Goal: Task Accomplishment & Management: Manage account settings

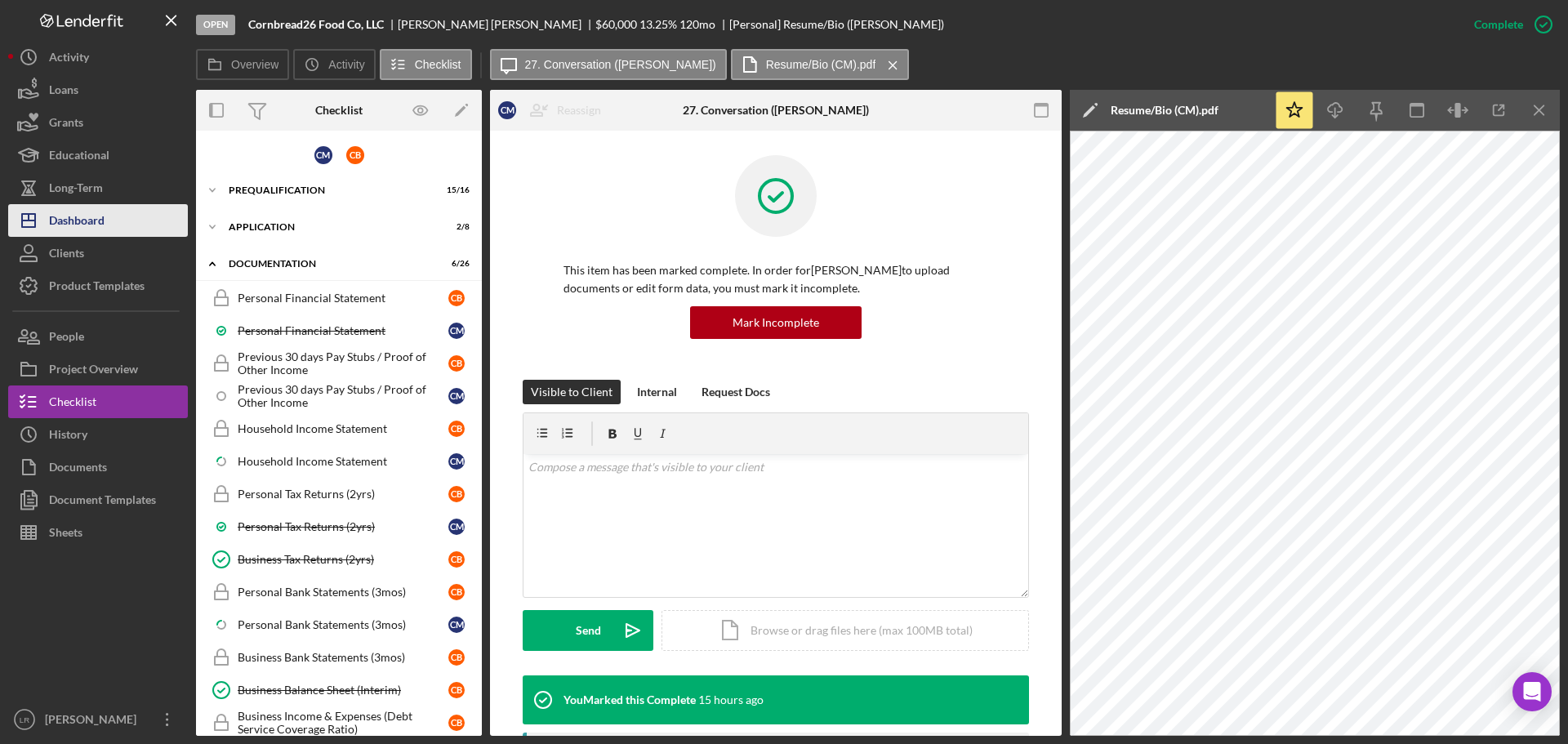
click at [106, 215] on button "Icon/Dashboard Dashboard" at bounding box center [98, 220] width 180 height 33
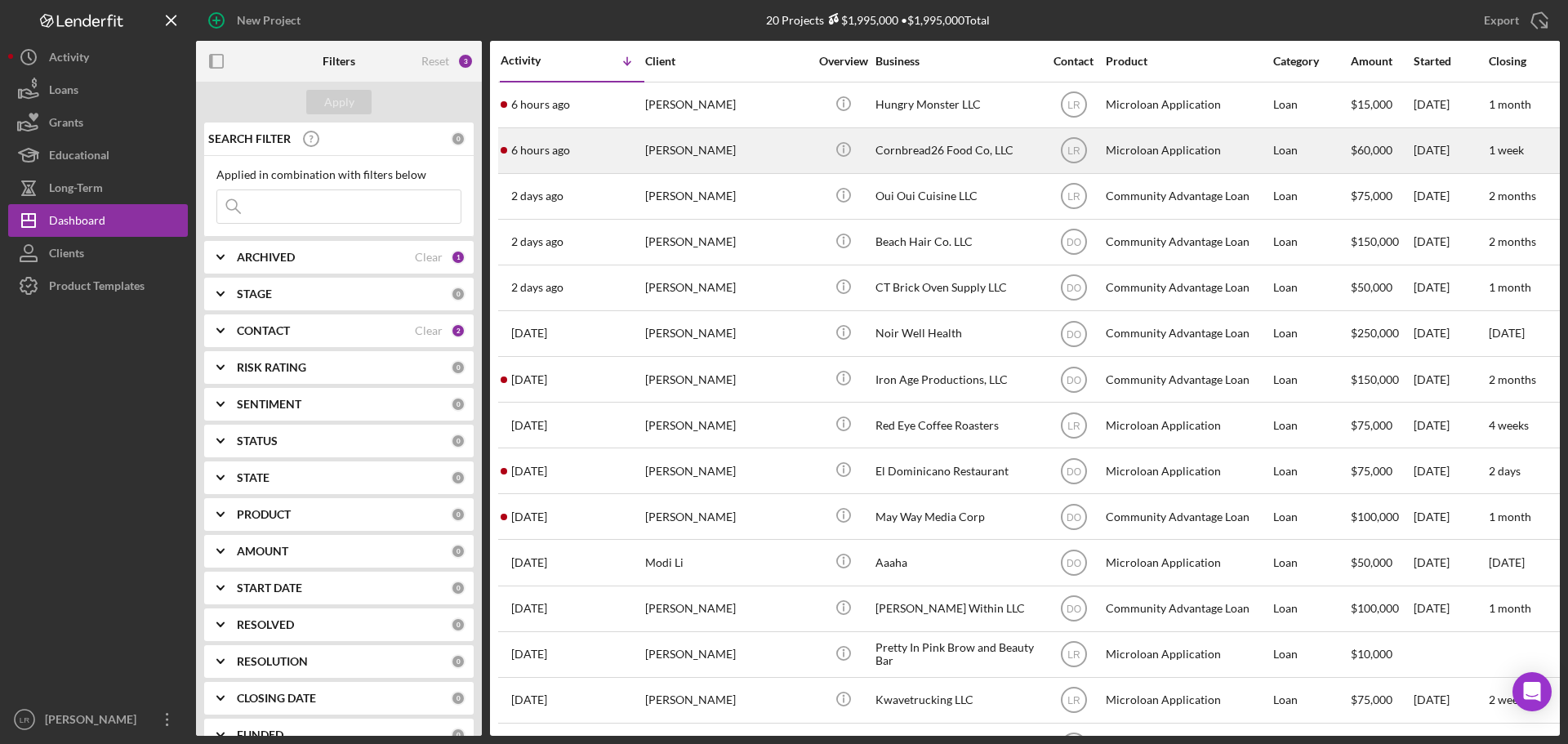
click at [686, 142] on div "[PERSON_NAME]" at bounding box center [727, 150] width 164 height 43
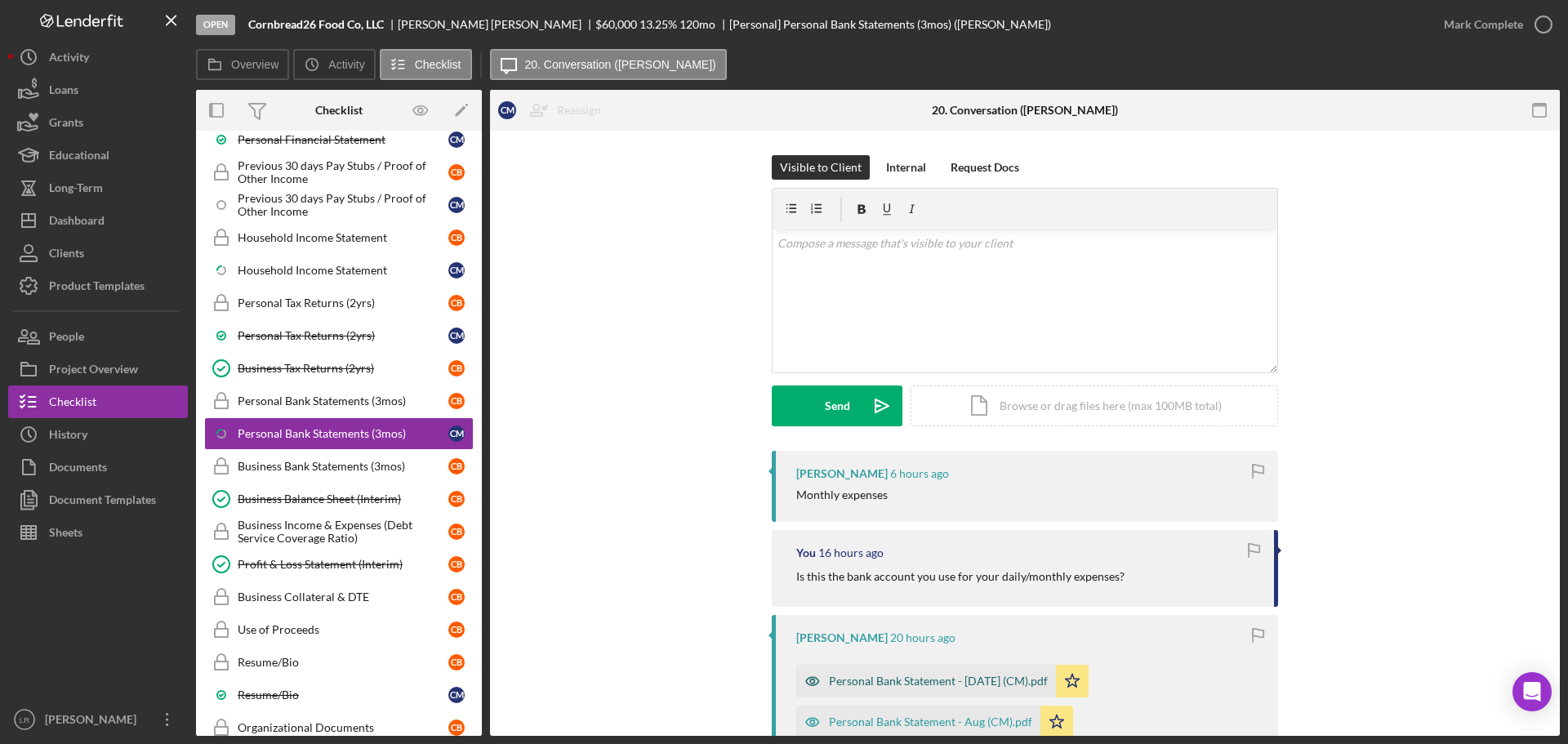
click at [898, 677] on div "Personal Bank Statement - [DATE] (CM).pdf" at bounding box center [938, 680] width 218 height 13
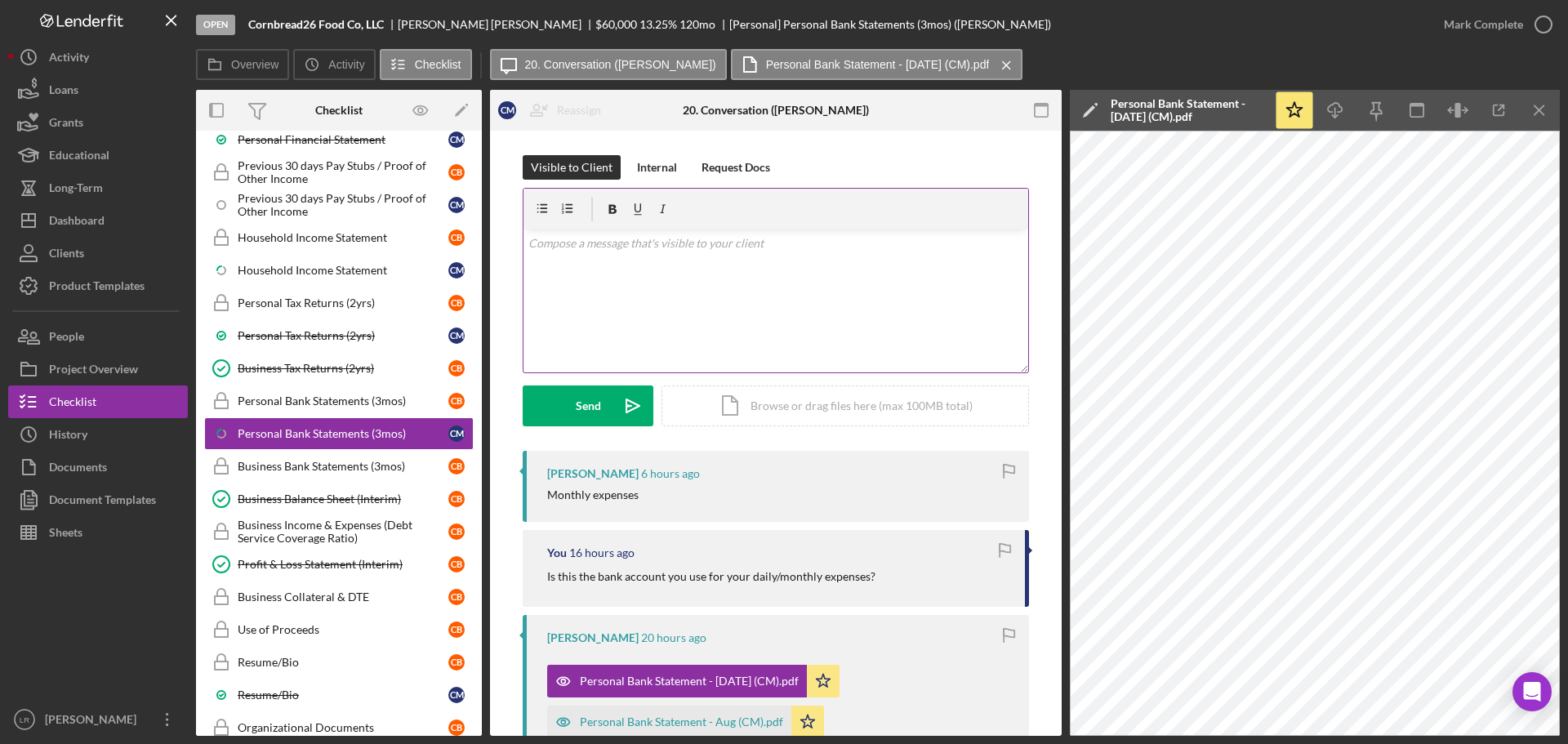
drag, startPoint x: 709, startPoint y: 269, endPoint x: 704, endPoint y: 259, distance: 11.2
click at [708, 269] on div "v Color teal Color pink Remove color Add row above Add row below Add column bef…" at bounding box center [776, 300] width 505 height 143
click at [567, 241] on p "There doesnt seem to be any transactions. Am I seeing the correct statement? Se…" at bounding box center [776, 252] width 496 height 37
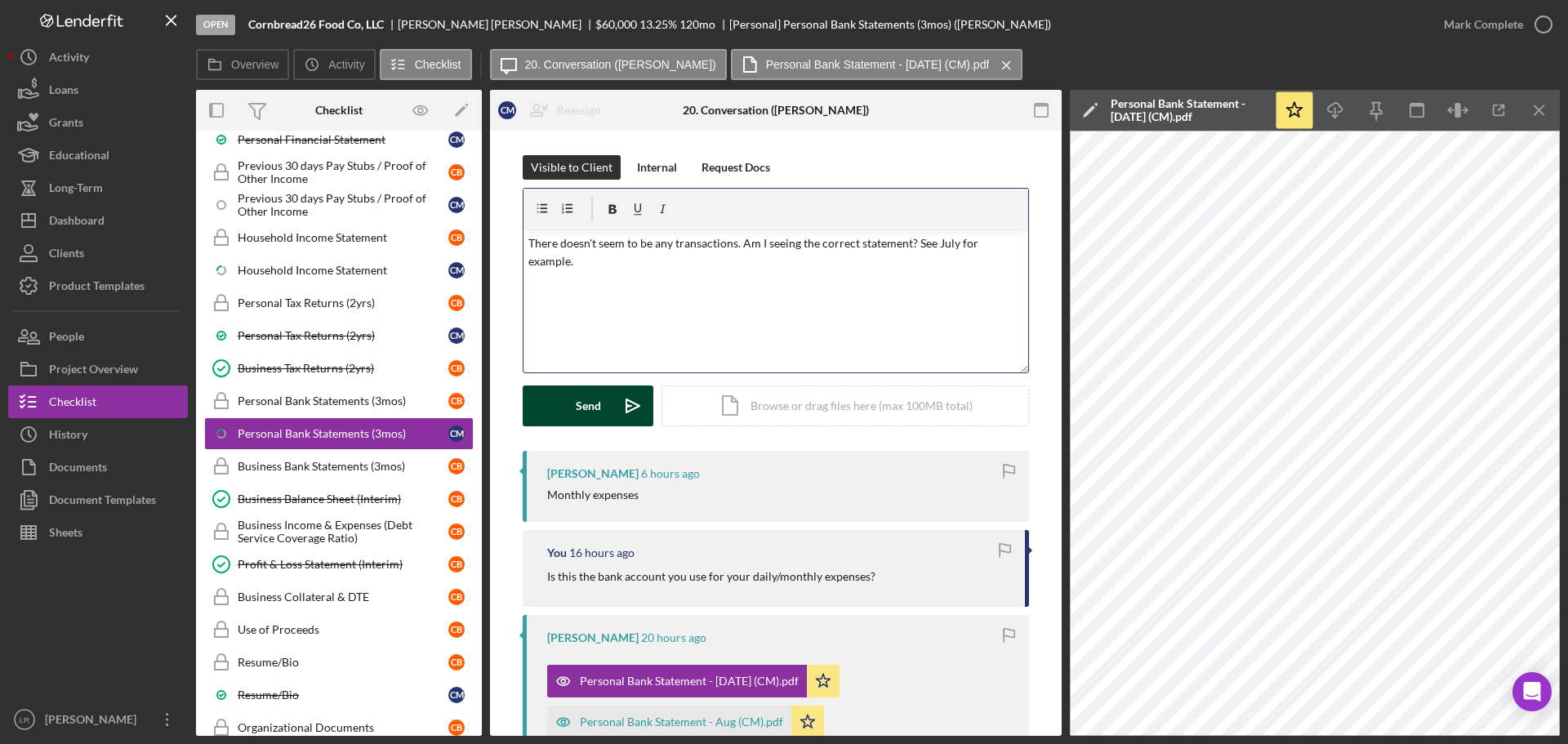
click at [584, 404] on div "Send" at bounding box center [588, 405] width 25 height 41
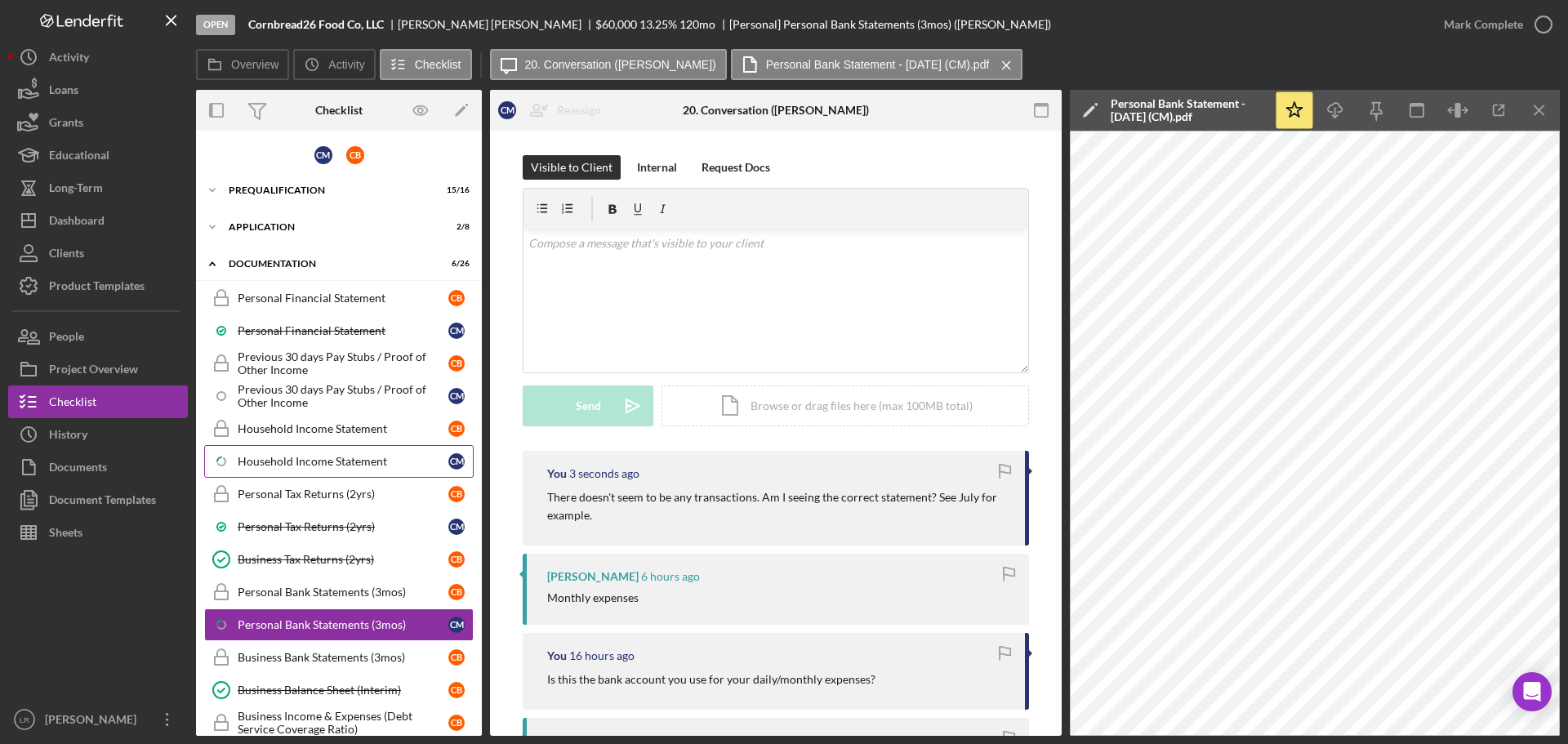
click at [327, 459] on div "Household Income Statement" at bounding box center [342, 461] width 210 height 13
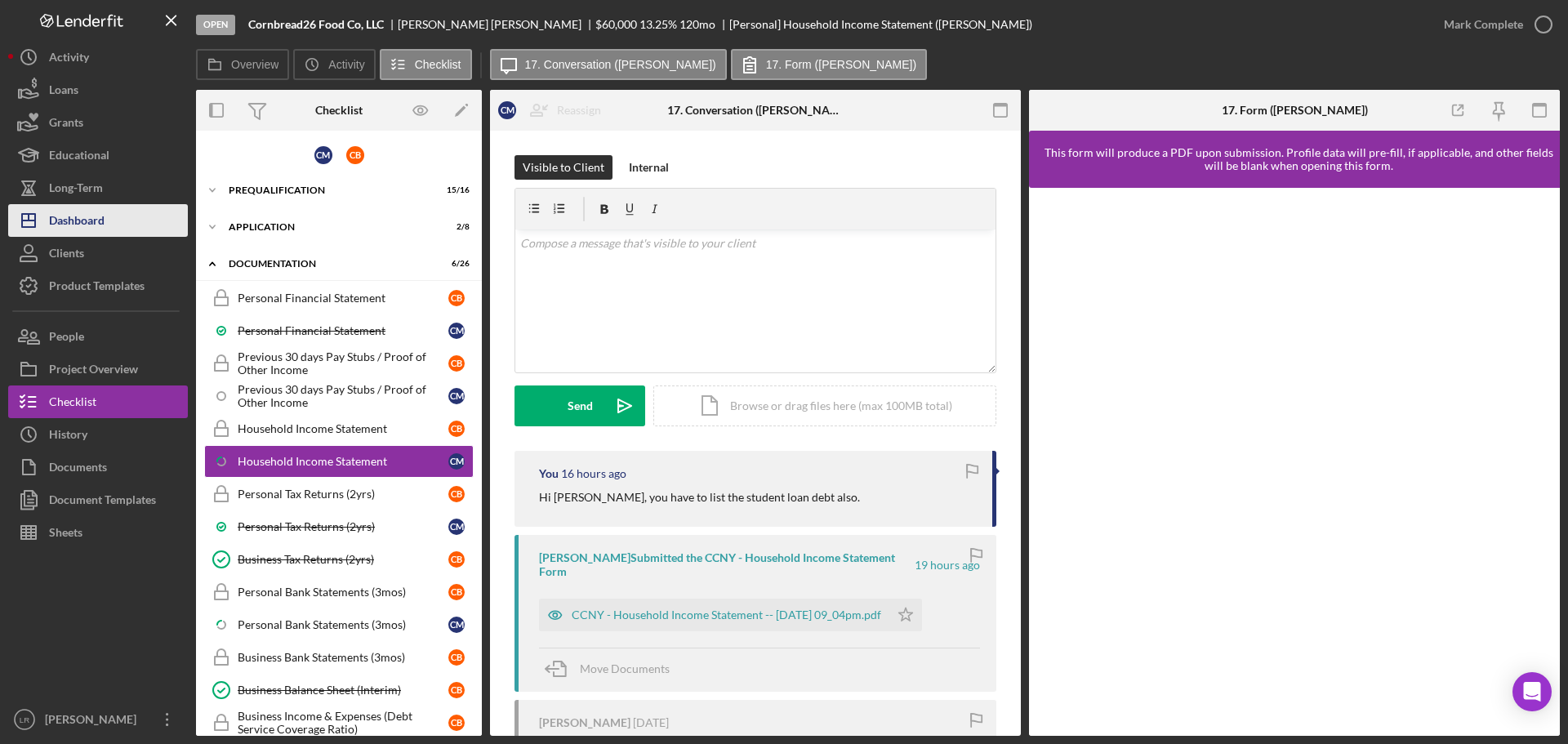
click at [122, 213] on button "Icon/Dashboard Dashboard" at bounding box center [98, 220] width 180 height 33
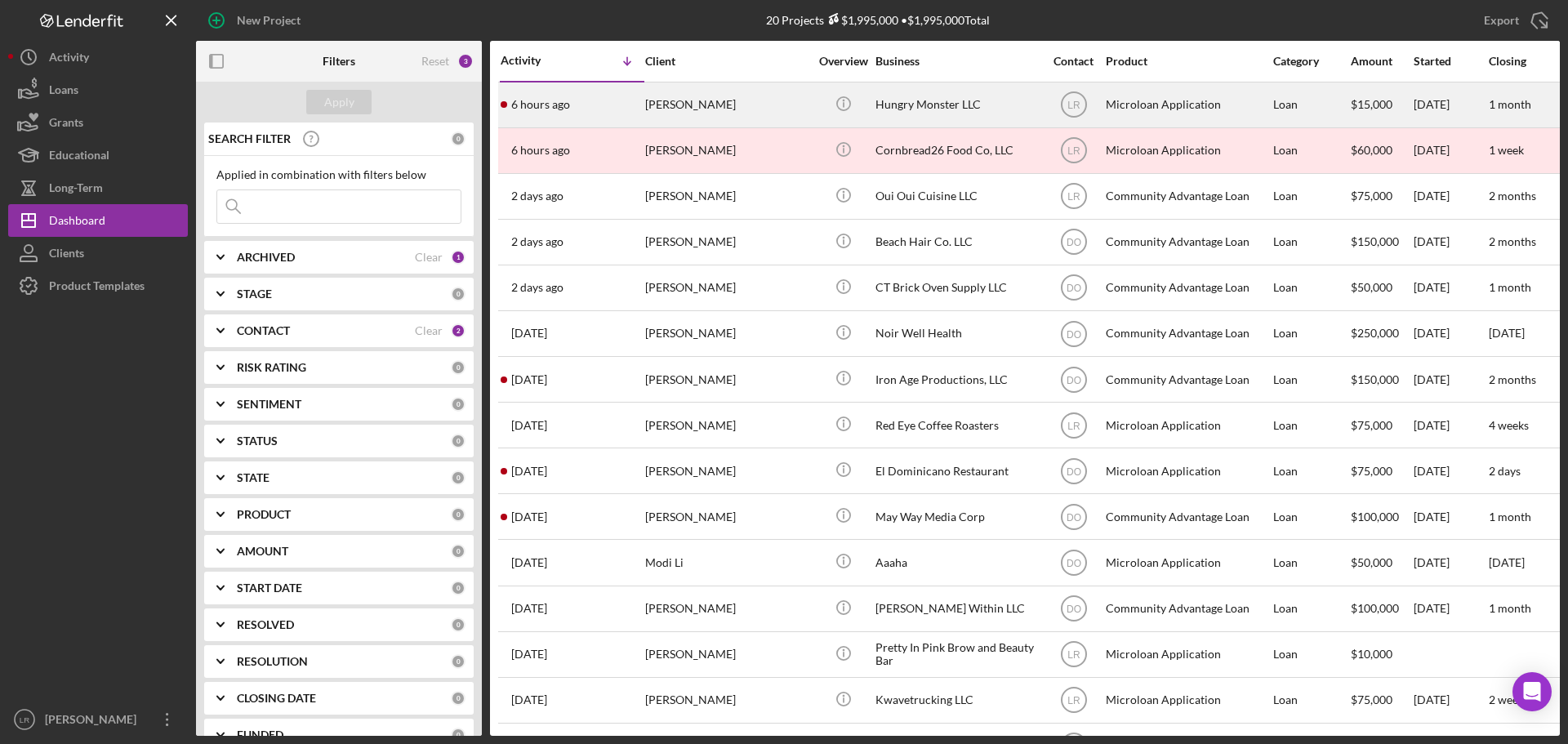
click at [795, 112] on div "[PERSON_NAME]" at bounding box center [727, 105] width 164 height 43
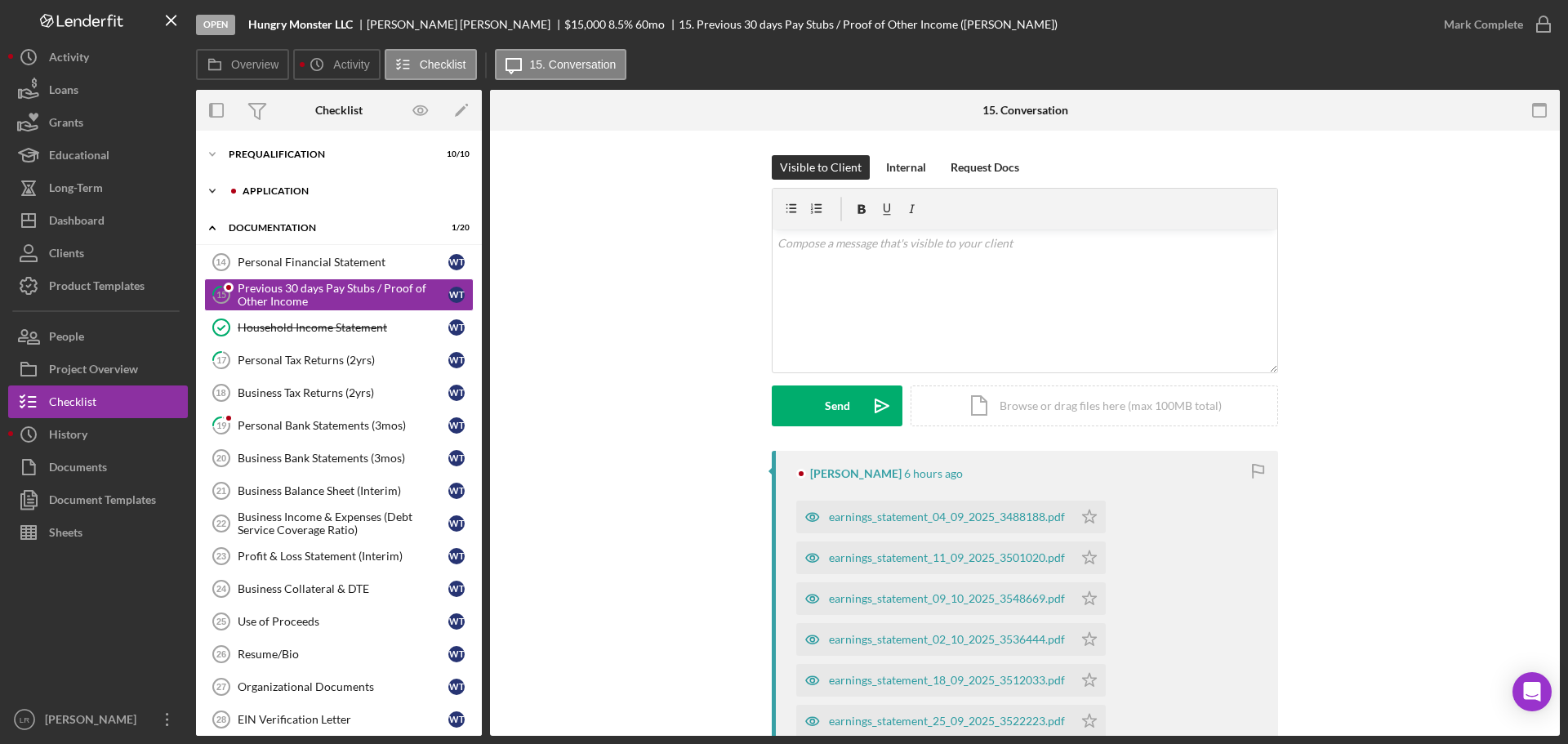
click at [301, 185] on div "Icon/Expander Application 5 / 6" at bounding box center [338, 190] width 286 height 33
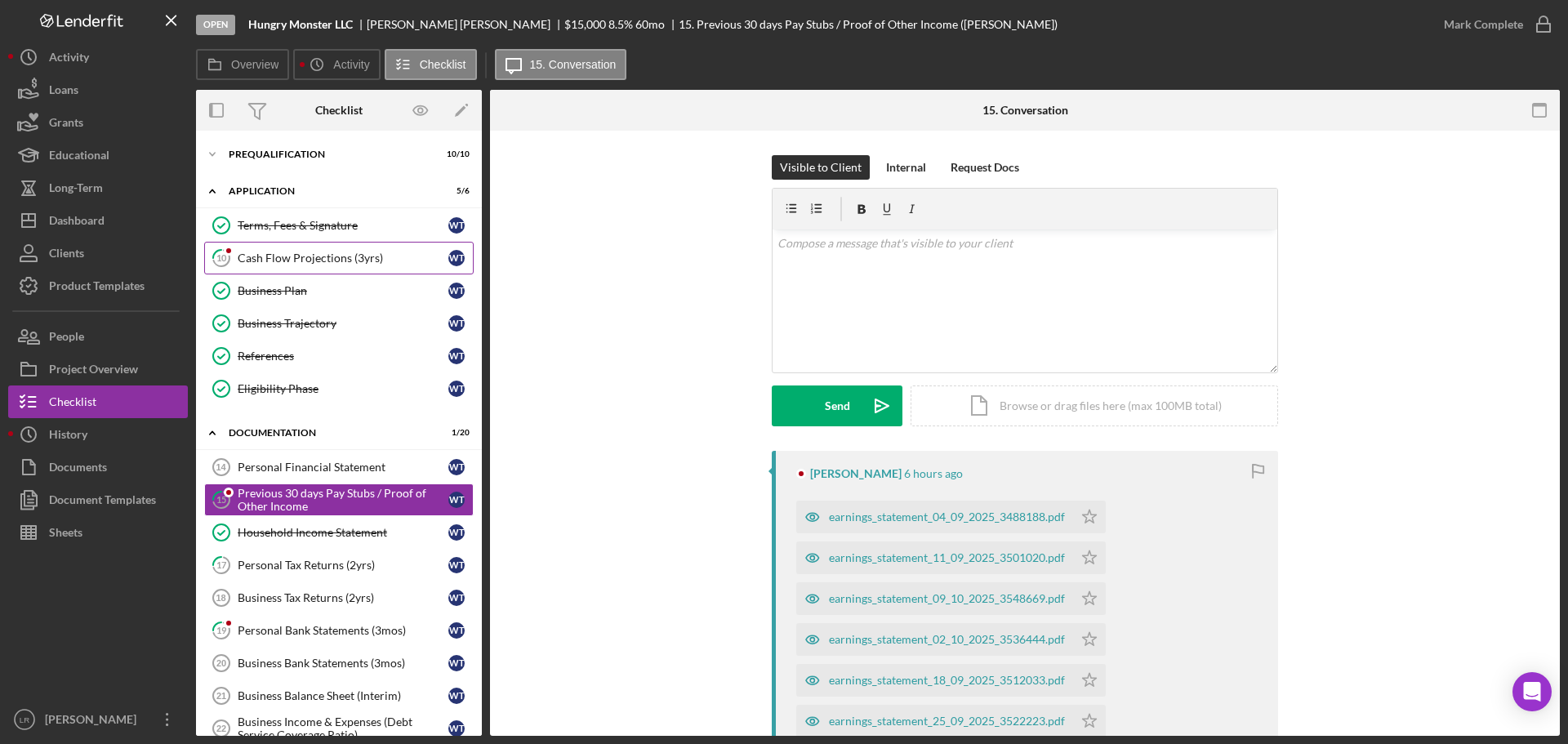
click at [316, 261] on div "Cash Flow Projections (3yrs)" at bounding box center [342, 257] width 210 height 13
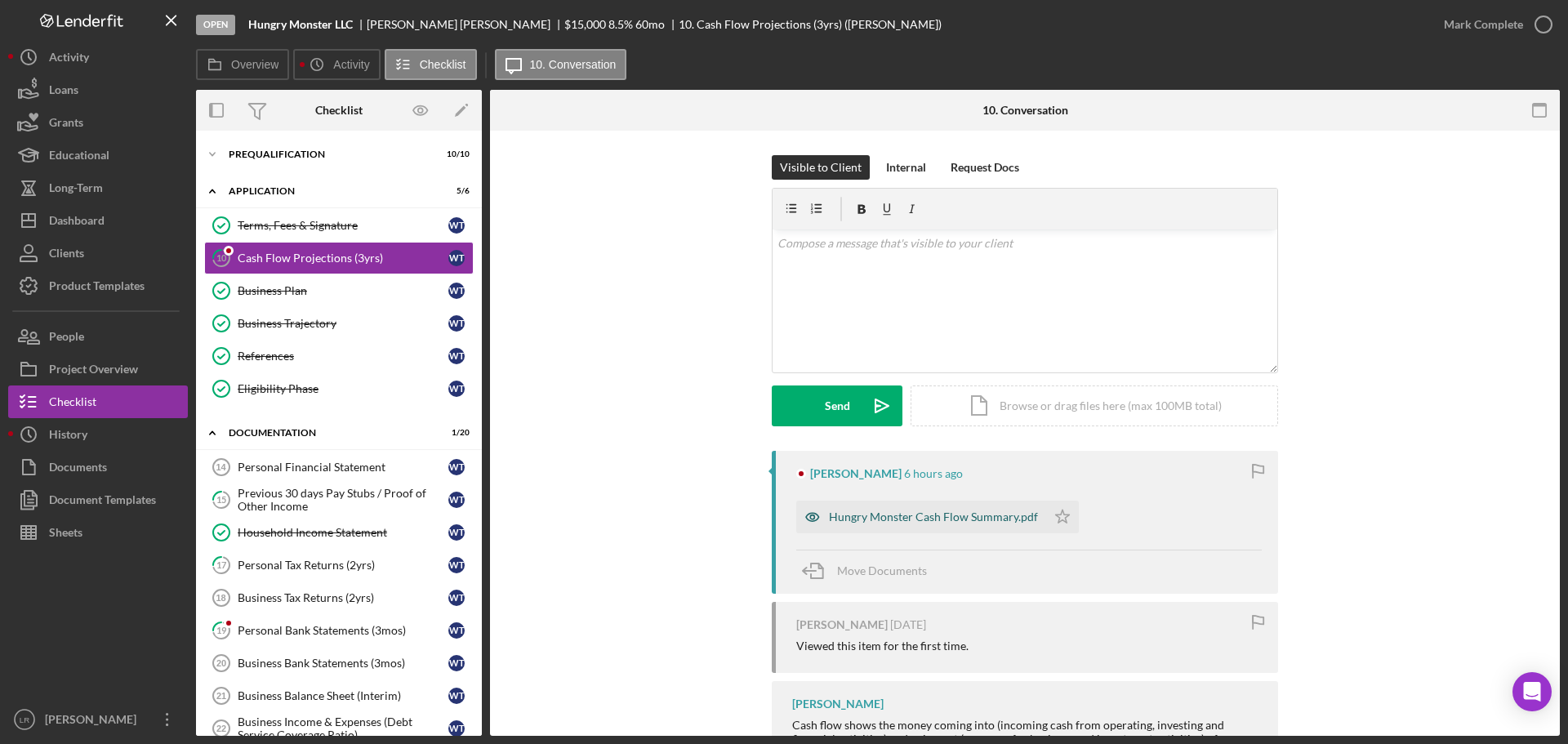
click at [918, 522] on div "Hungry Monster Cash Flow Summary.pdf" at bounding box center [934, 517] width 209 height 13
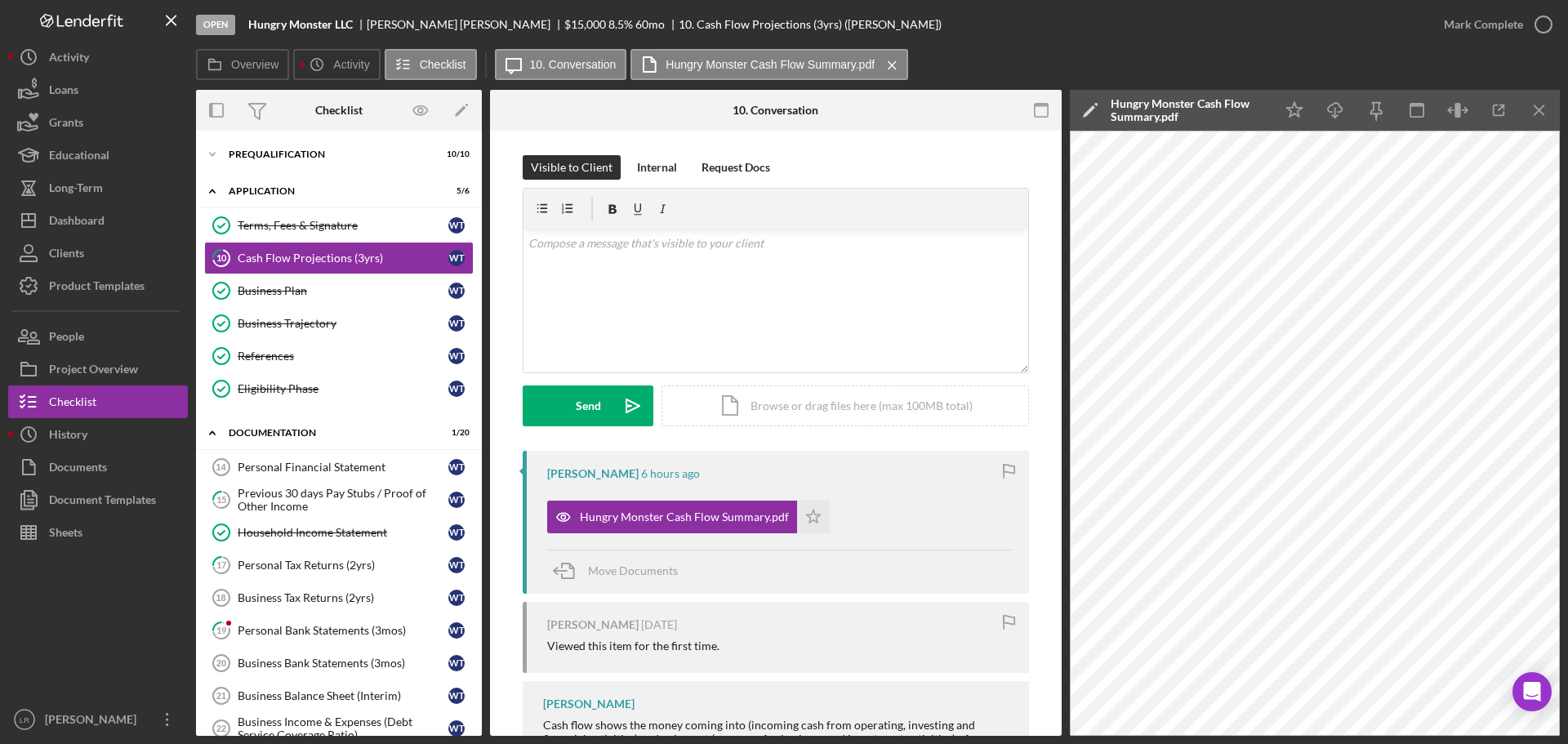
drag, startPoint x: 341, startPoint y: 623, endPoint x: 581, endPoint y: 622, distance: 240.0
click at [341, 623] on div "Personal Bank Statements (3mos)" at bounding box center [342, 629] width 210 height 13
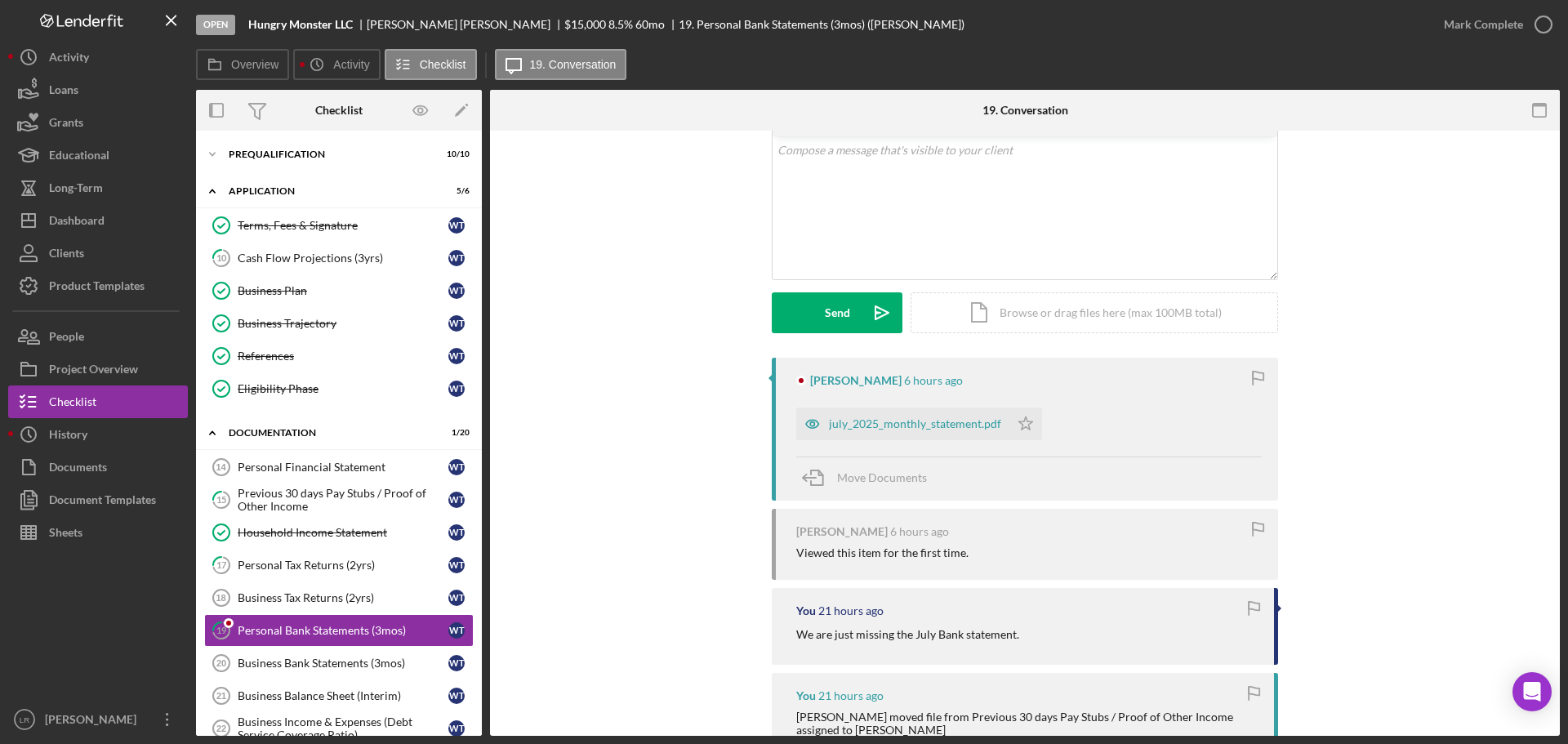
scroll to position [82, 0]
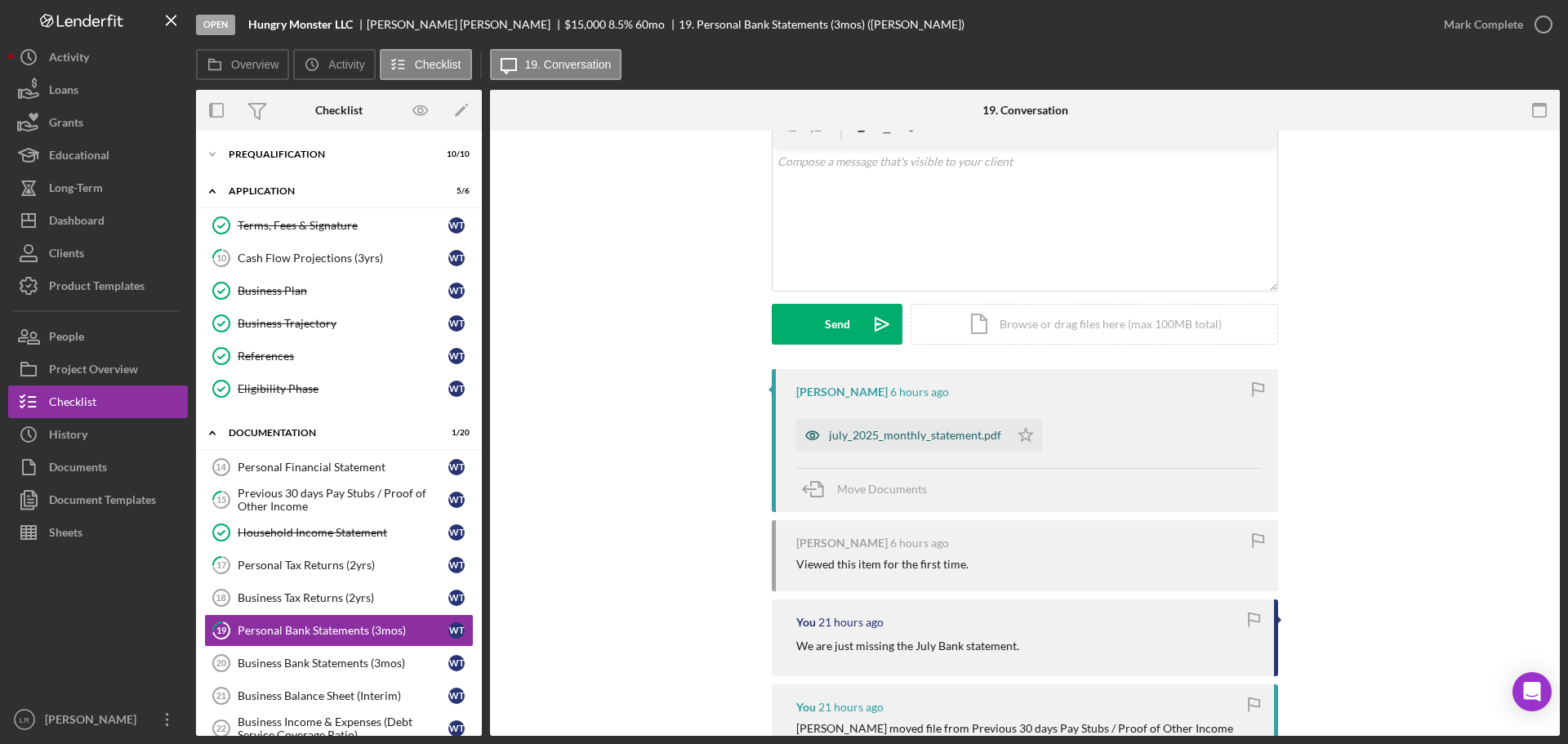
click at [887, 443] on div "july_2025_monthly_statement.pdf" at bounding box center [903, 435] width 213 height 33
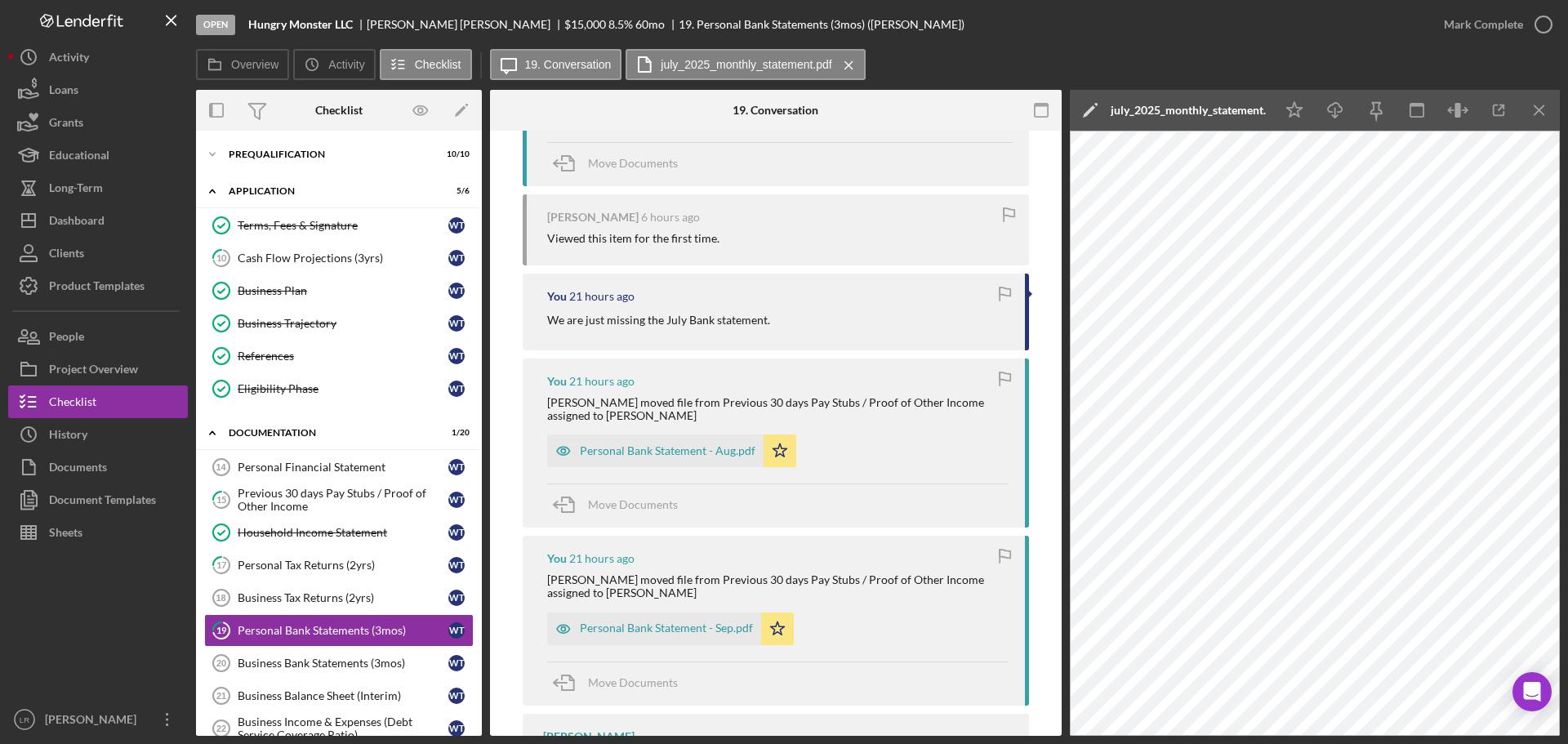
scroll to position [408, 0]
click at [1089, 104] on icon "Icon/Edit" at bounding box center [1089, 110] width 41 height 41
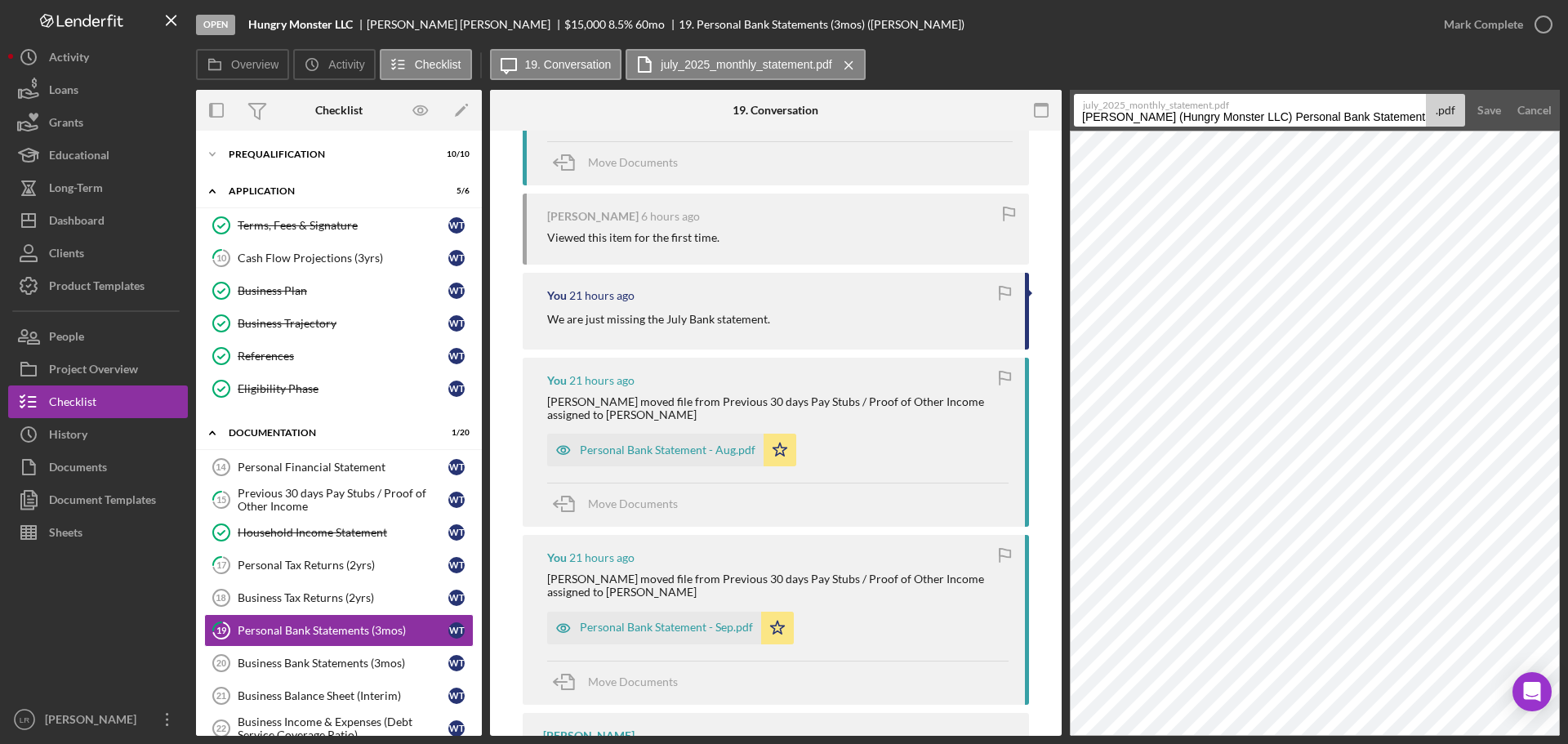
drag, startPoint x: 1271, startPoint y: 118, endPoint x: 540, endPoint y: 183, distance: 733.9
click at [540, 183] on div "Overview Internal Workflow Stage Open Icon/Dropdown Arrow Archive (can unarchiv…" at bounding box center [877, 413] width 1364 height 646
drag, startPoint x: 1213, startPoint y: 119, endPoint x: 1567, endPoint y: 84, distance: 355.7
click at [1567, 84] on div "Open Hungry Monster LLC [PERSON_NAME] $15,000 $15,000 8.5 % 60 mo 19. Personal …" at bounding box center [784, 372] width 1568 height 744
type input "Personal Bank Statement - [DATE]"
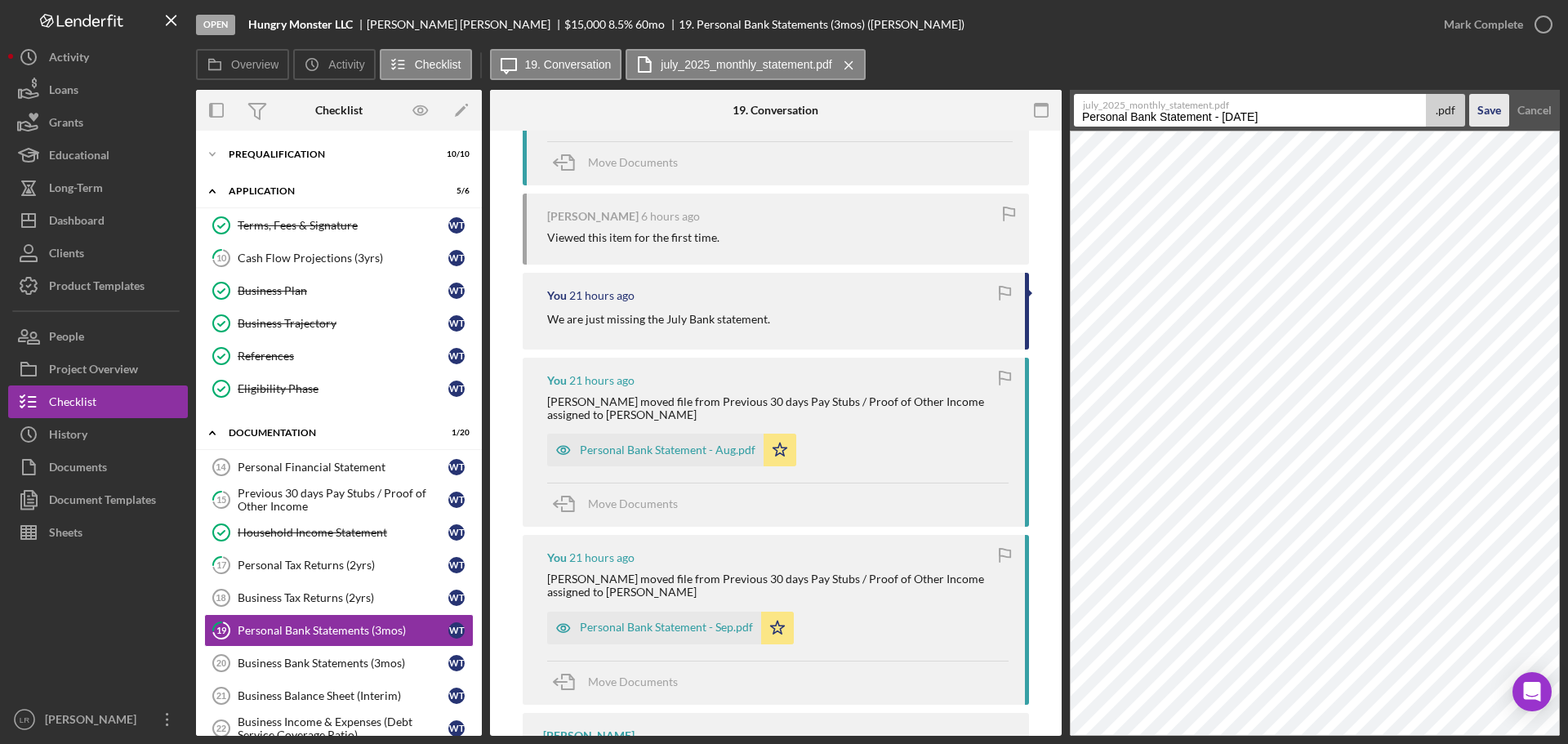
click at [1481, 106] on div "Save" at bounding box center [1489, 110] width 24 height 33
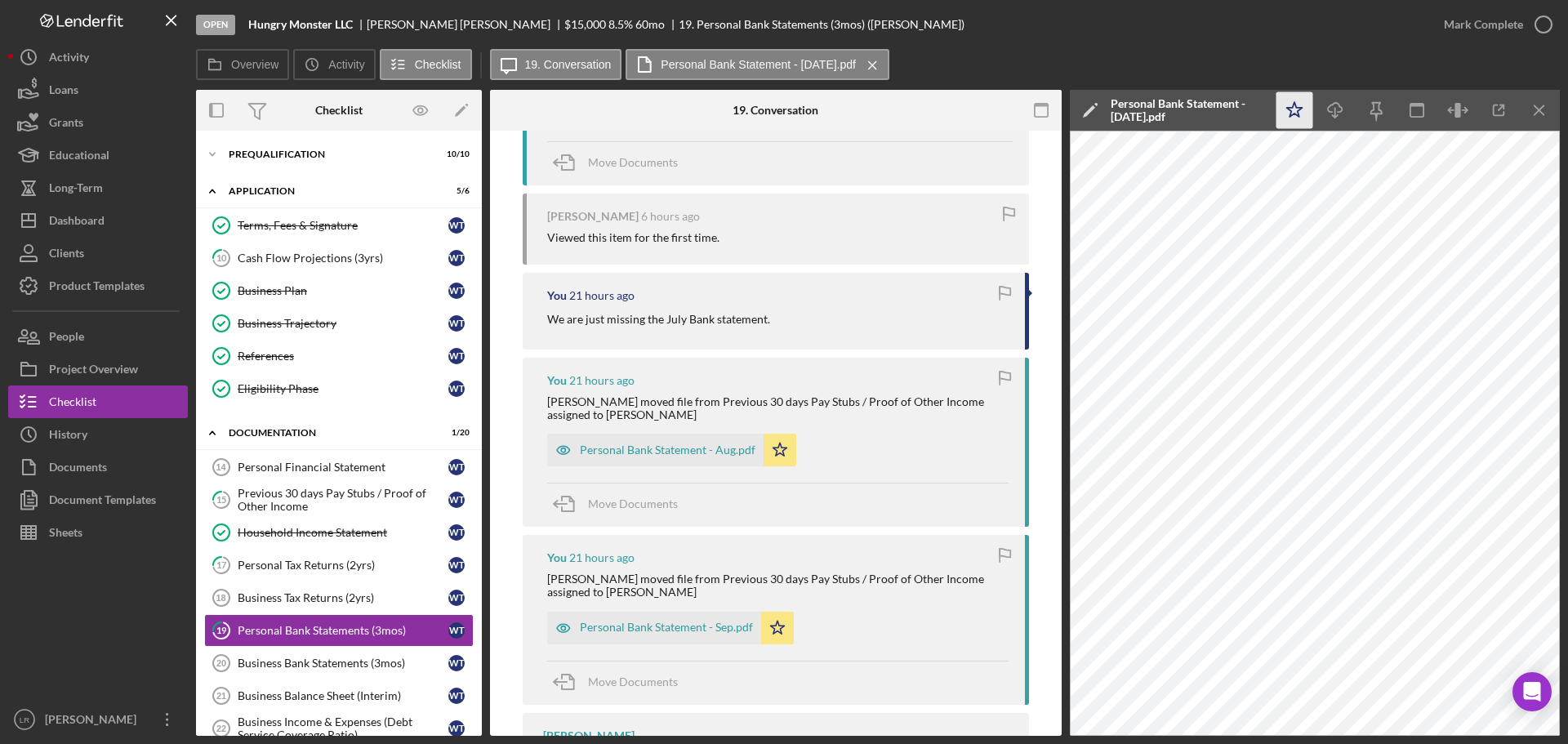
click at [1291, 107] on polygon "button" at bounding box center [1295, 109] width 16 height 15
click at [1335, 109] on line "button" at bounding box center [1335, 112] width 0 height 9
click at [1524, 27] on icon "button" at bounding box center [1543, 24] width 41 height 41
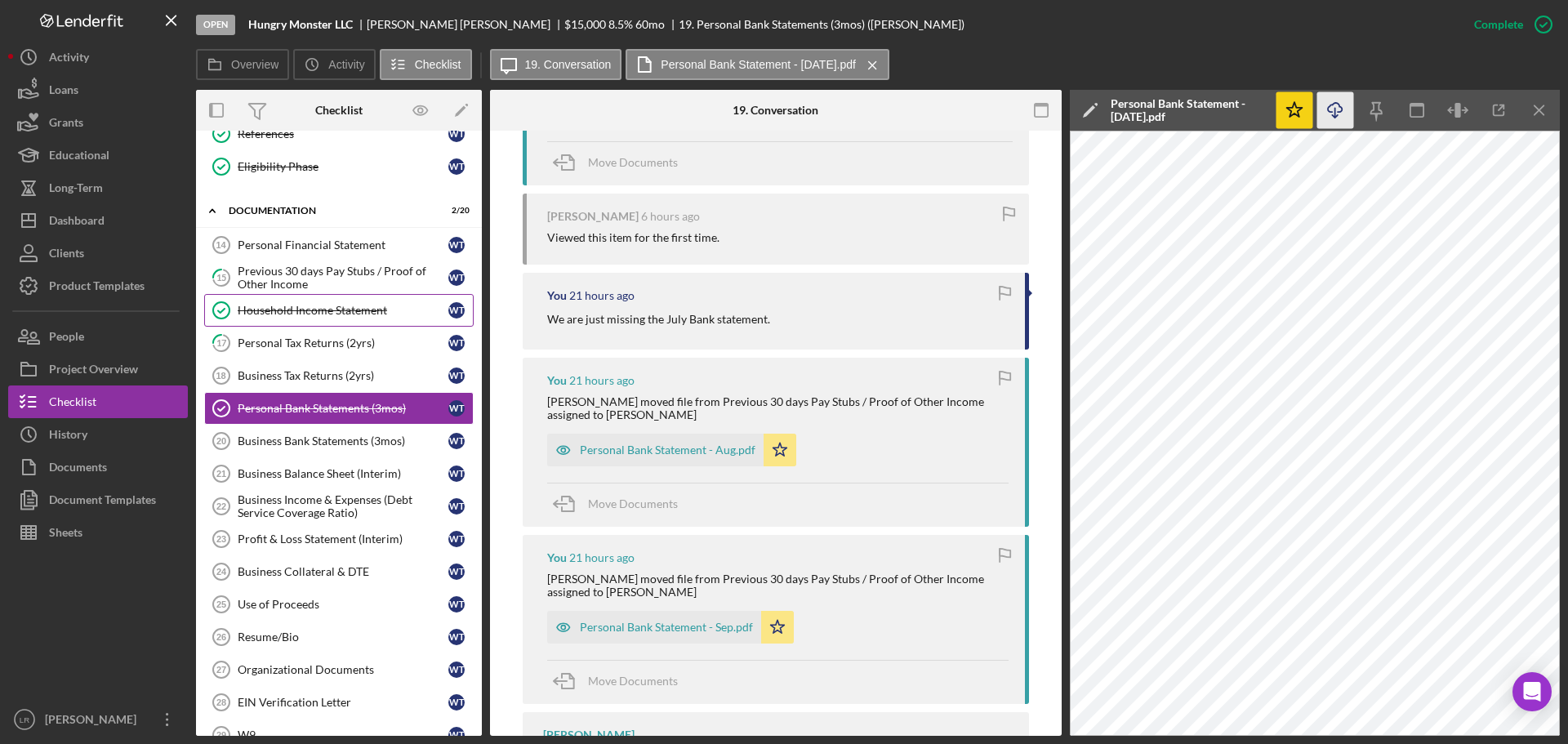
scroll to position [0, 0]
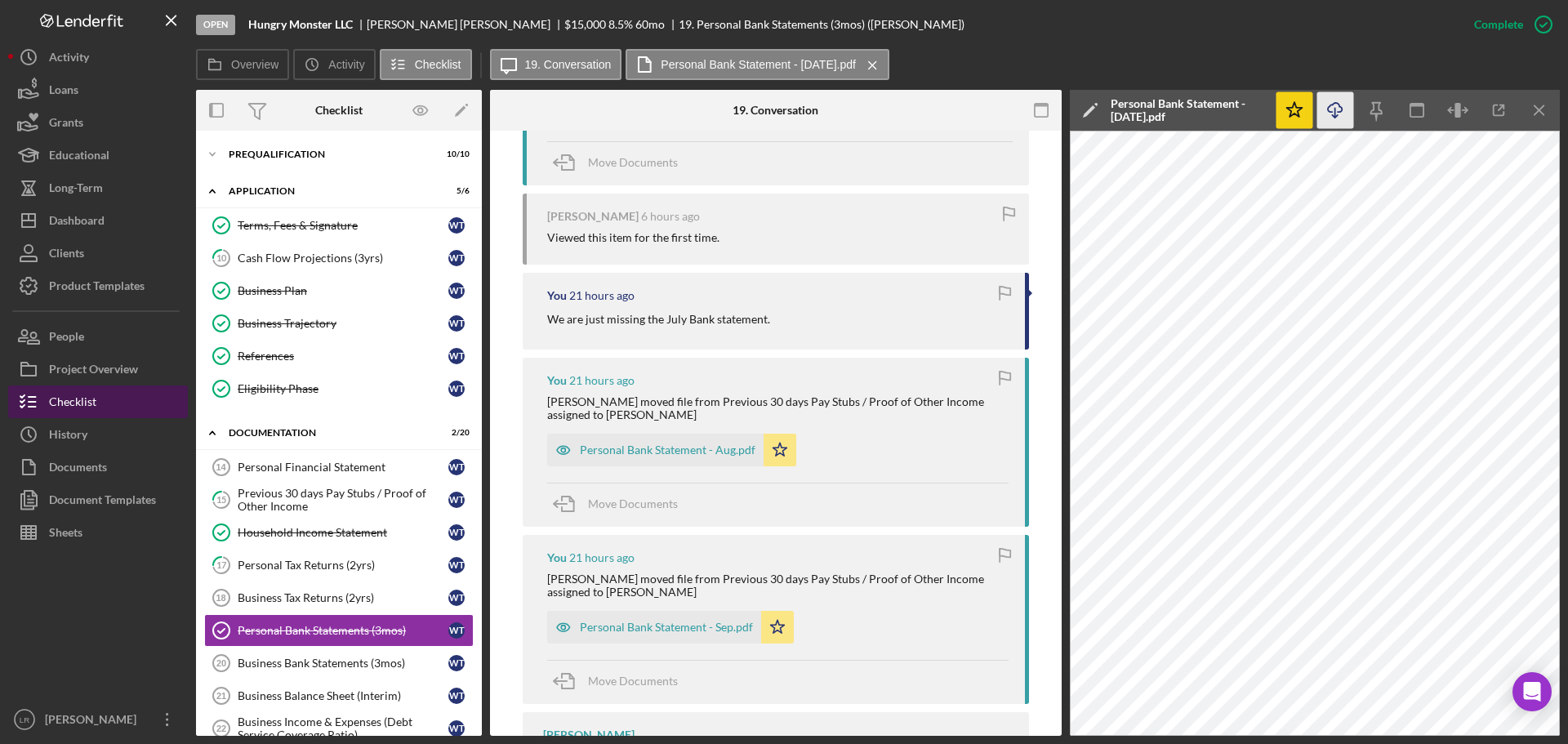
click at [87, 400] on div "Checklist" at bounding box center [72, 403] width 47 height 37
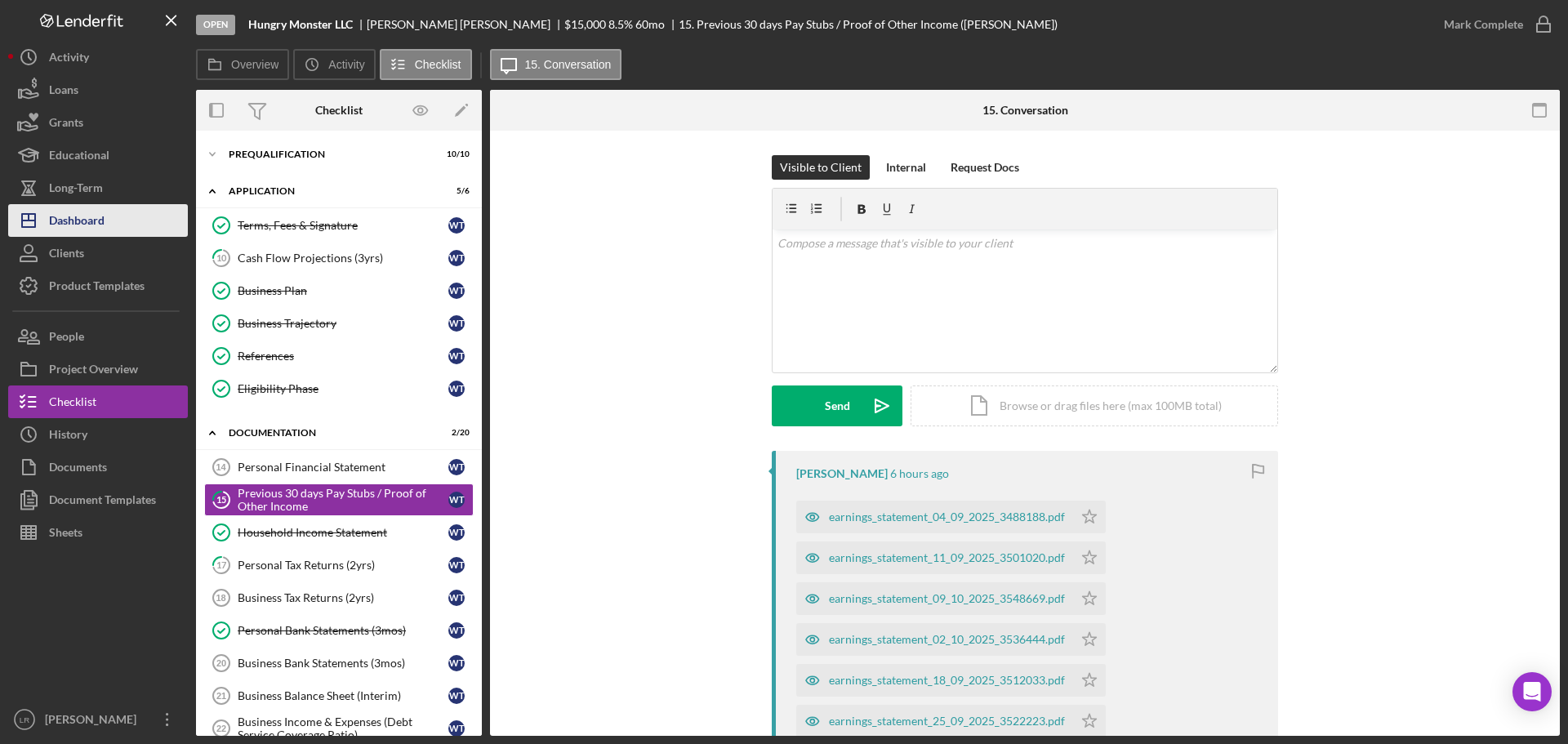
click at [90, 222] on div "Dashboard" at bounding box center [77, 222] width 56 height 37
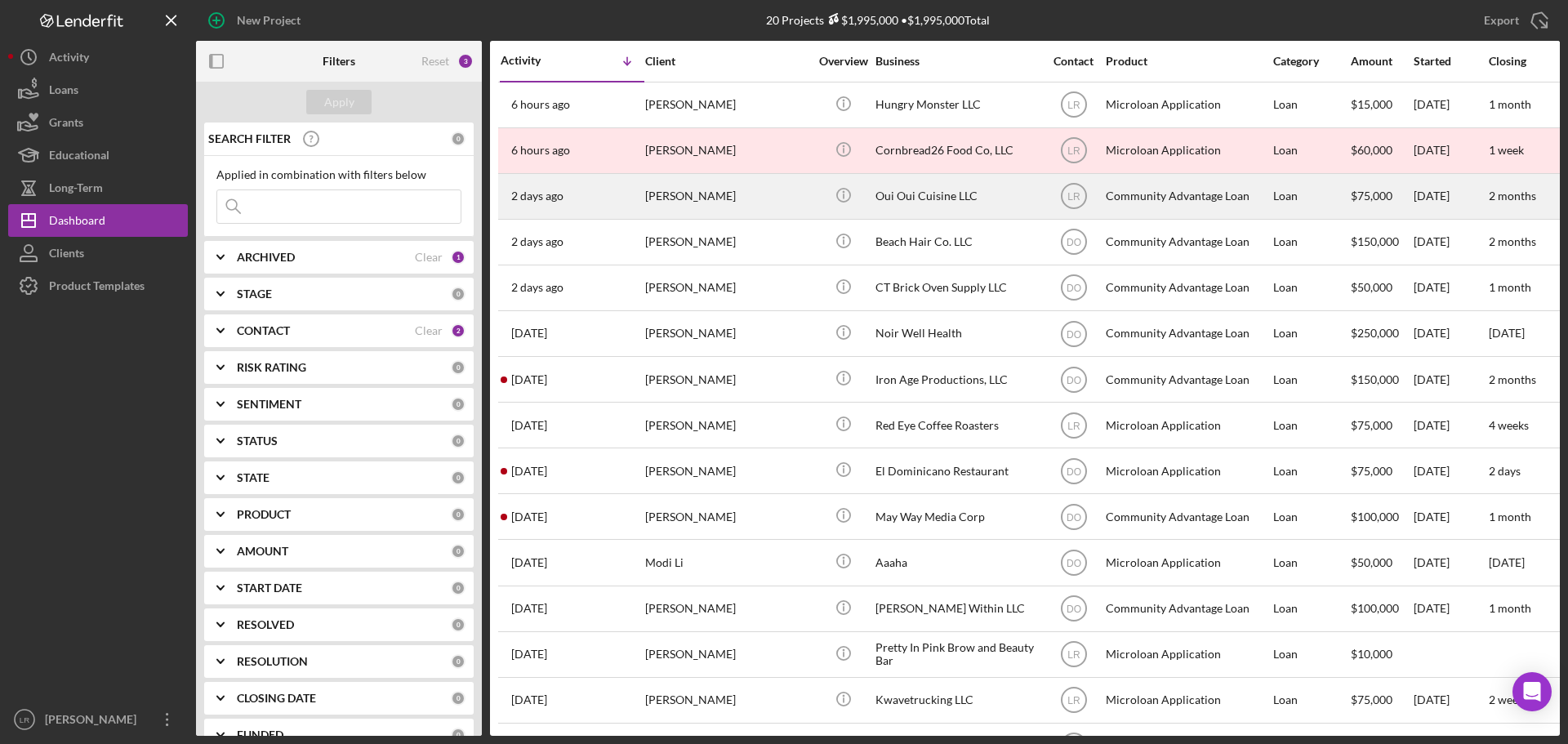
click at [731, 195] on div "[PERSON_NAME]" at bounding box center [727, 195] width 164 height 43
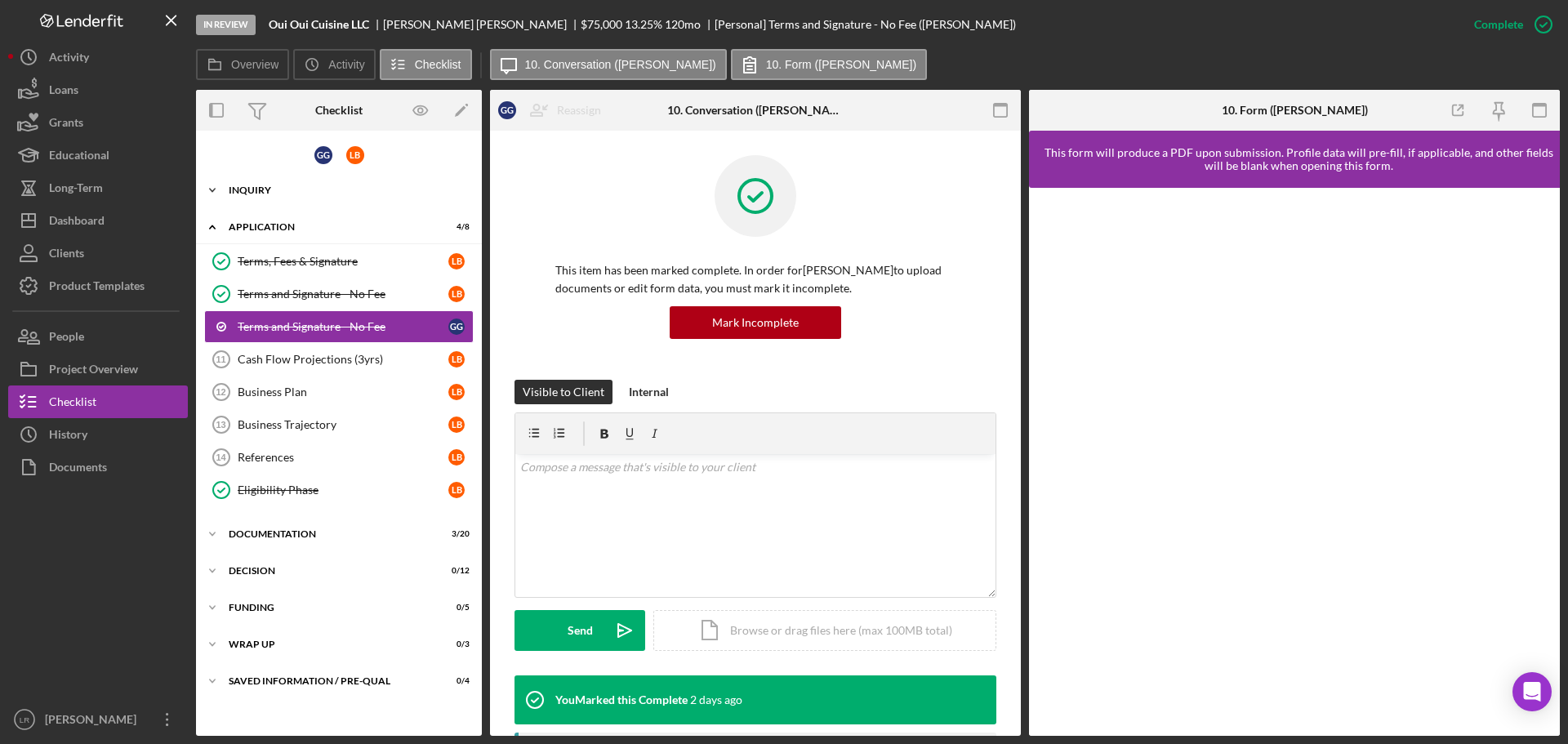
click at [324, 191] on div "Inquiry" at bounding box center [344, 190] width 232 height 10
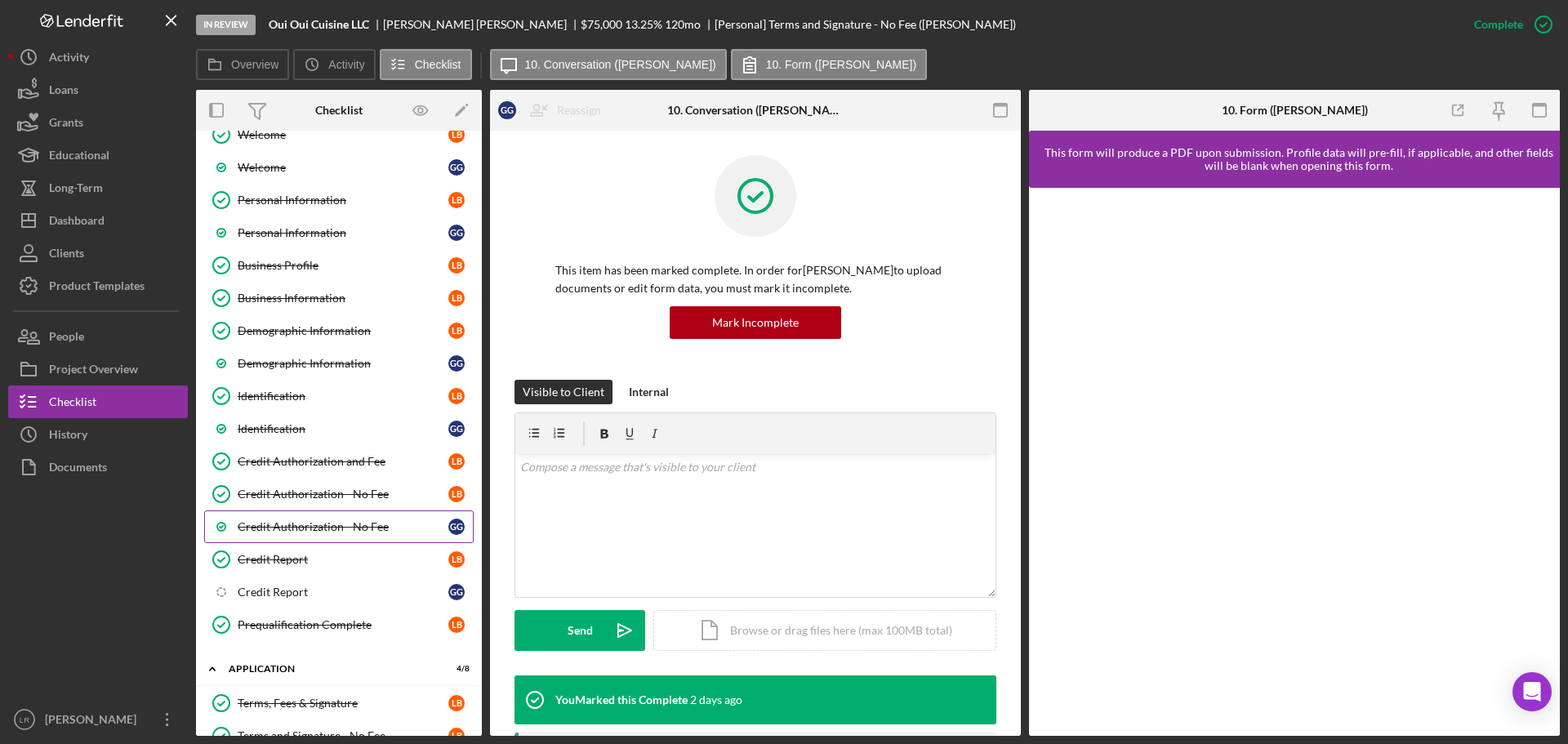
scroll to position [326, 0]
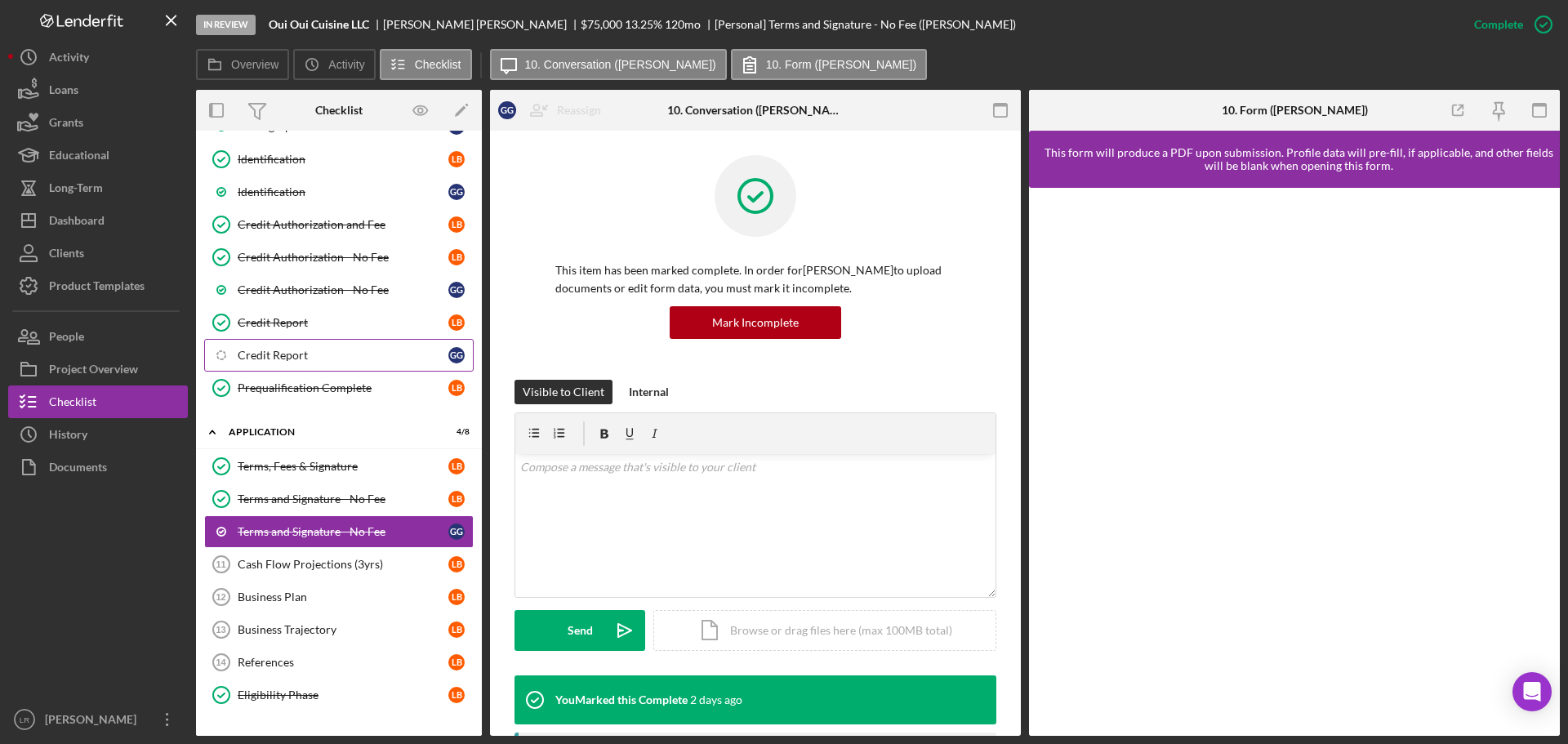
click at [320, 353] on div "Credit Report" at bounding box center [342, 355] width 210 height 13
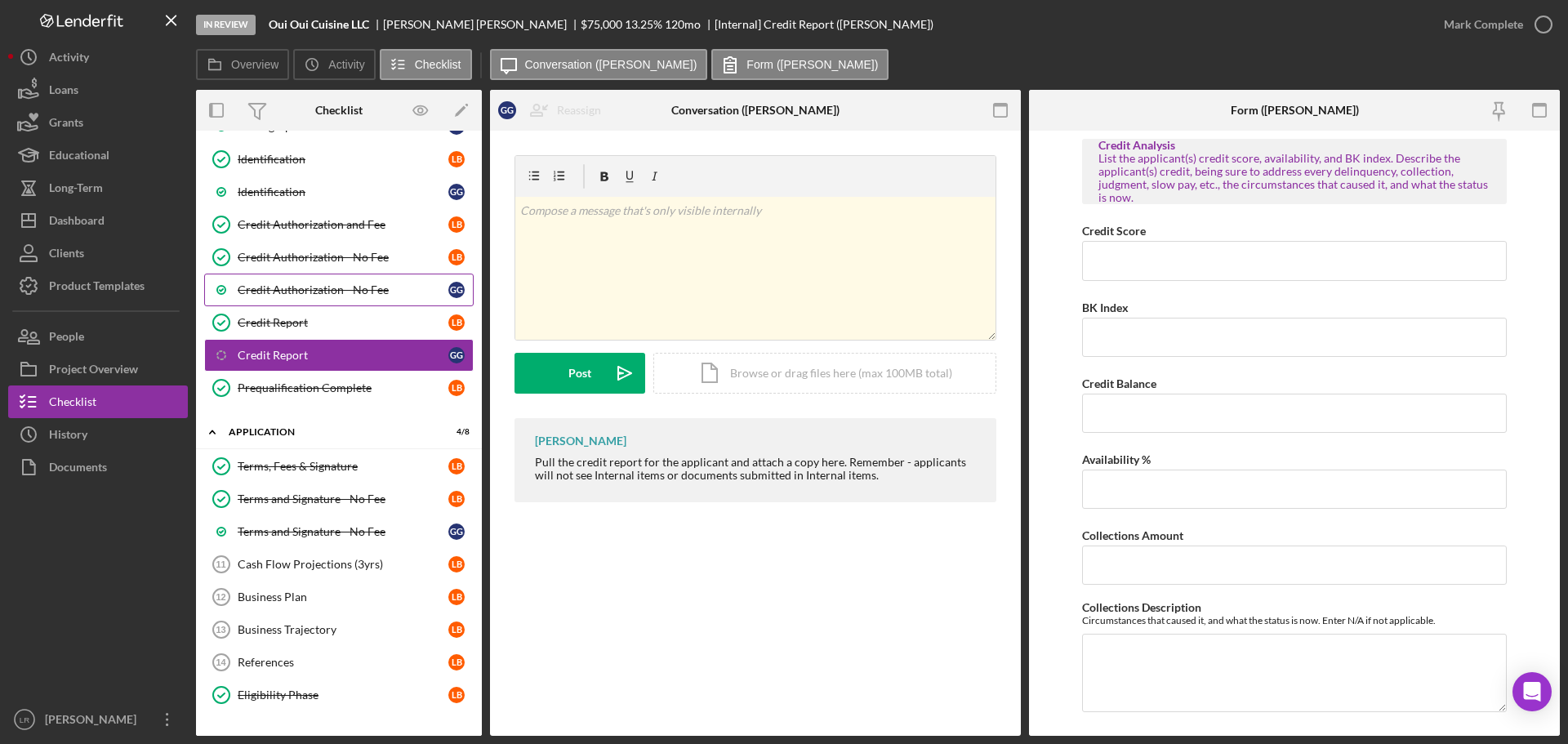
click at [338, 281] on link "Credit Authorization - No Fee G G" at bounding box center [339, 289] width 269 height 33
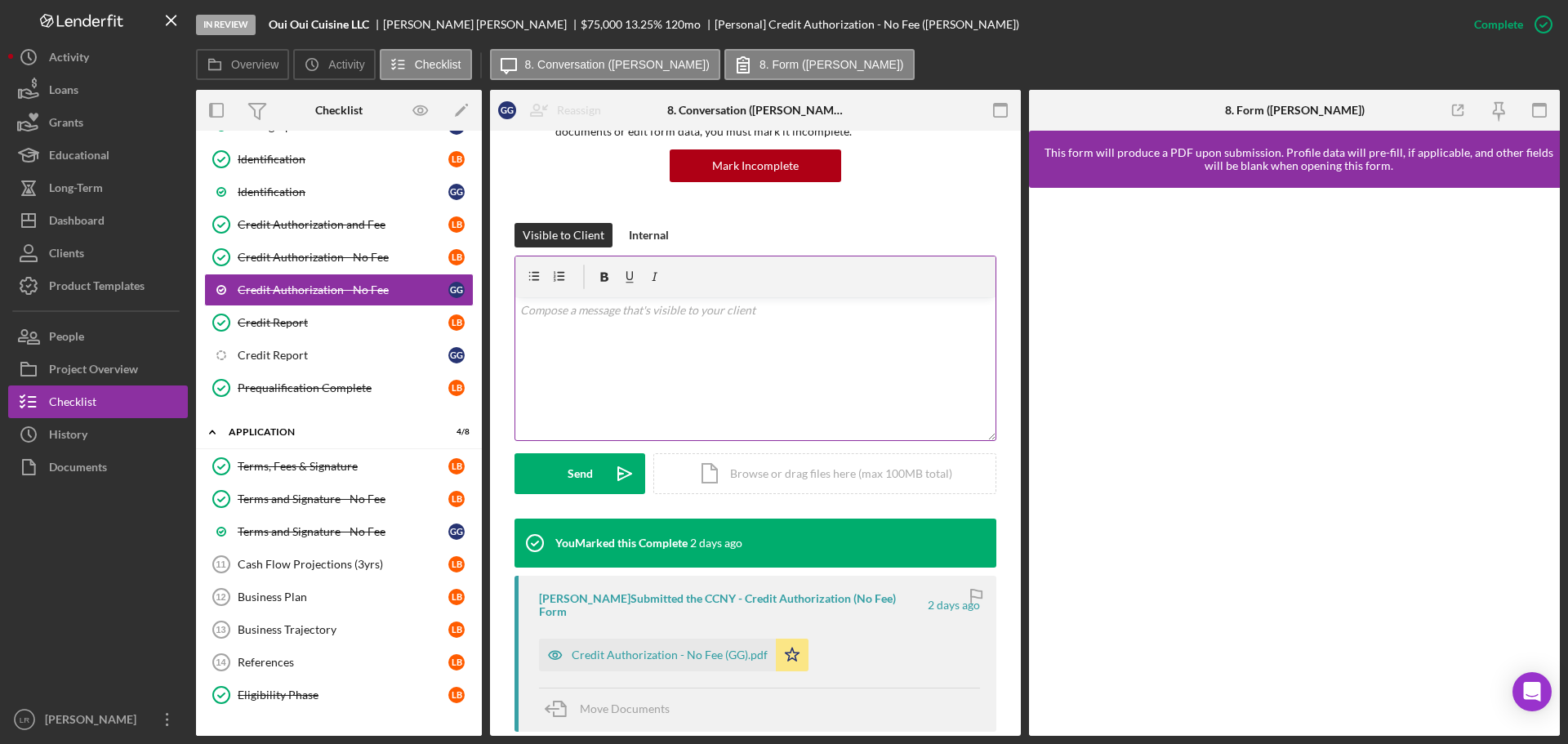
scroll to position [408, 0]
